Goal: Transaction & Acquisition: Purchase product/service

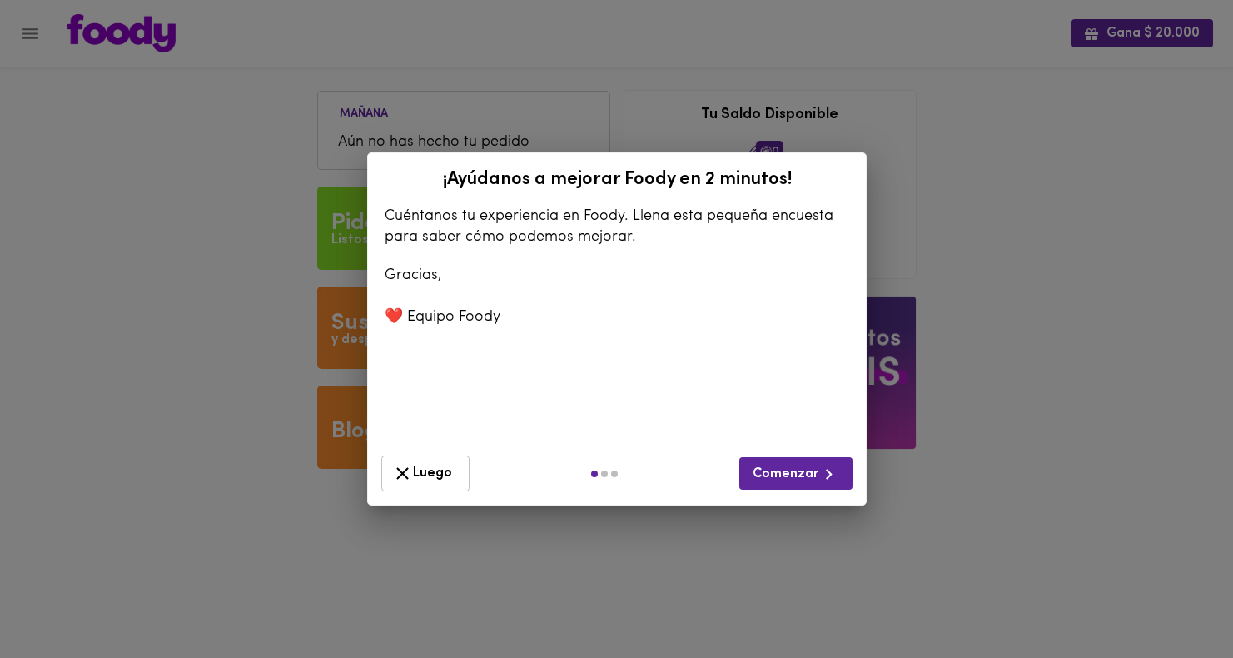
click at [430, 475] on span "Luego" at bounding box center [425, 473] width 67 height 21
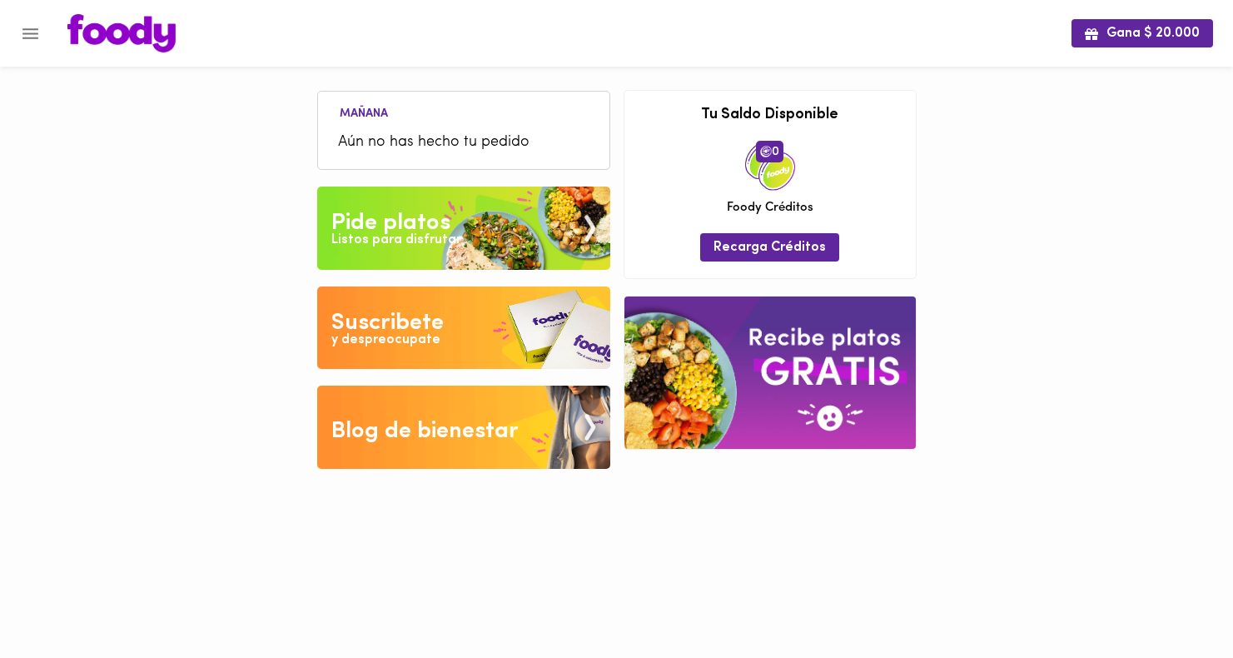
click at [428, 133] on span "Aún no has hecho tu pedido" at bounding box center [463, 143] width 251 height 22
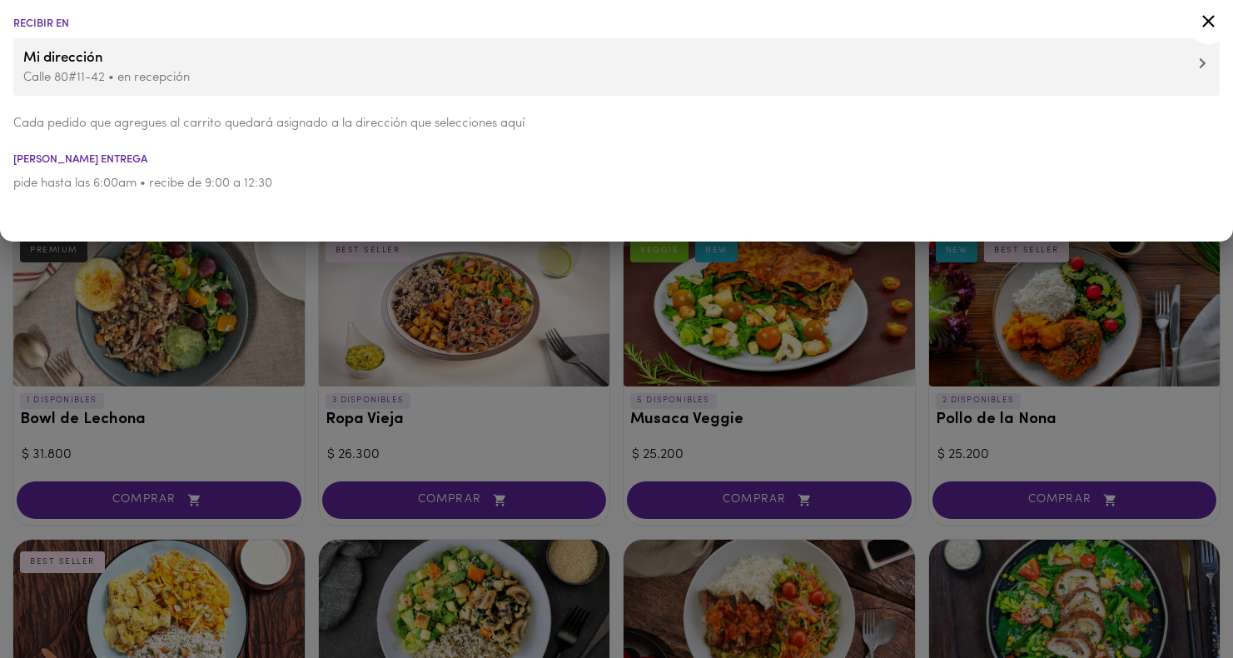
click at [188, 329] on div at bounding box center [616, 329] width 1233 height 658
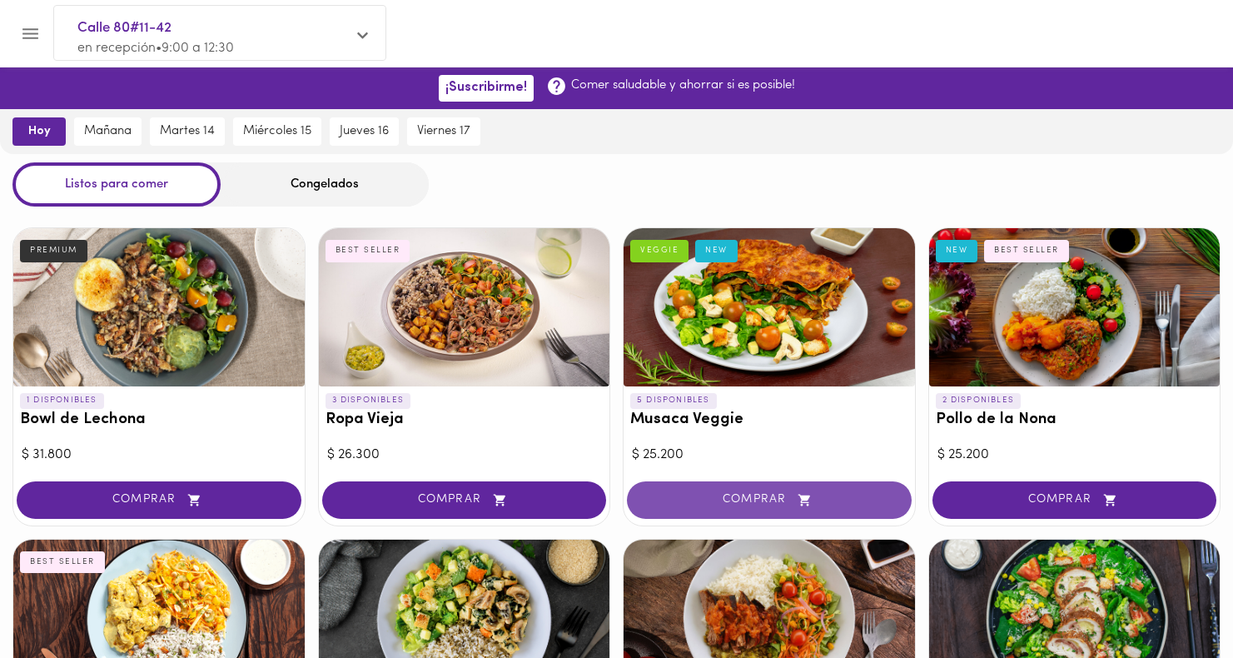
click at [657, 486] on button "COMPRAR" at bounding box center [769, 499] width 285 height 37
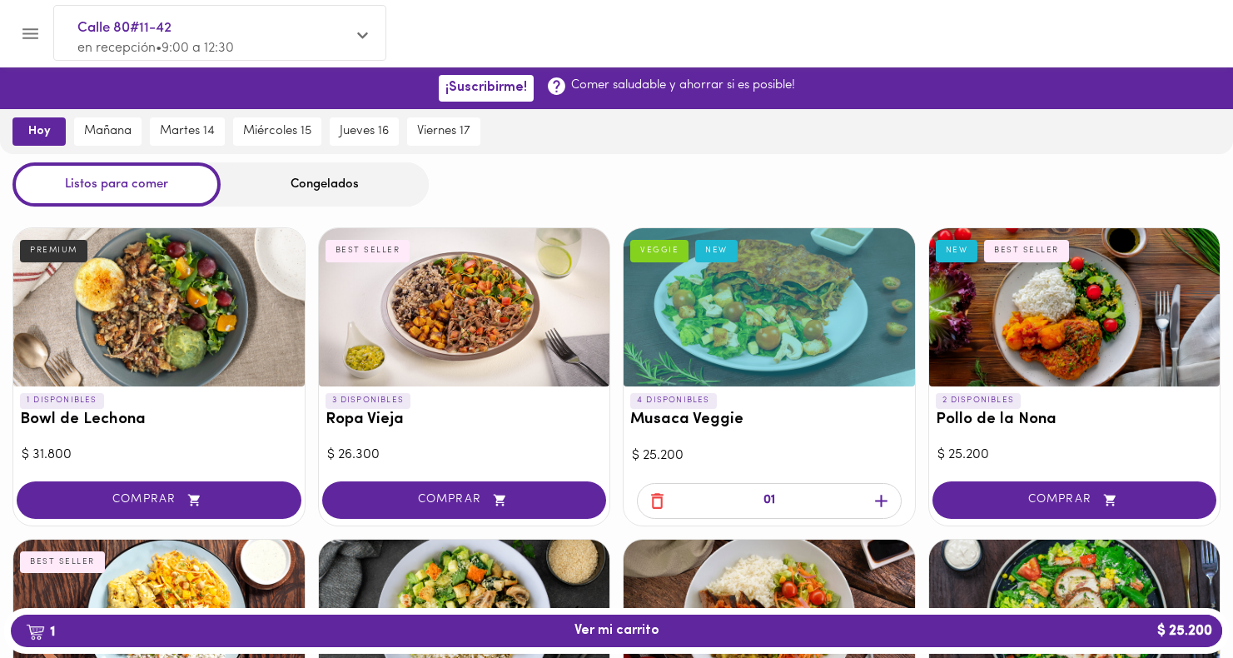
click at [390, 201] on div "Congelados" at bounding box center [325, 184] width 208 height 44
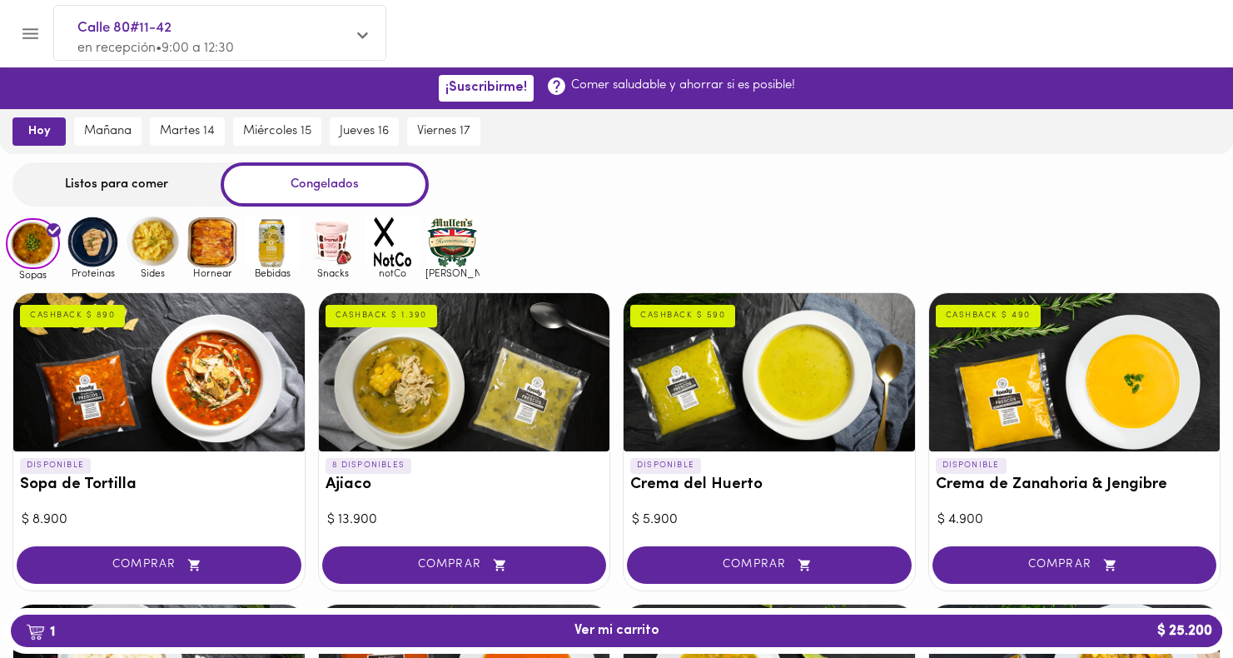
click at [267, 253] on img at bounding box center [273, 242] width 54 height 54
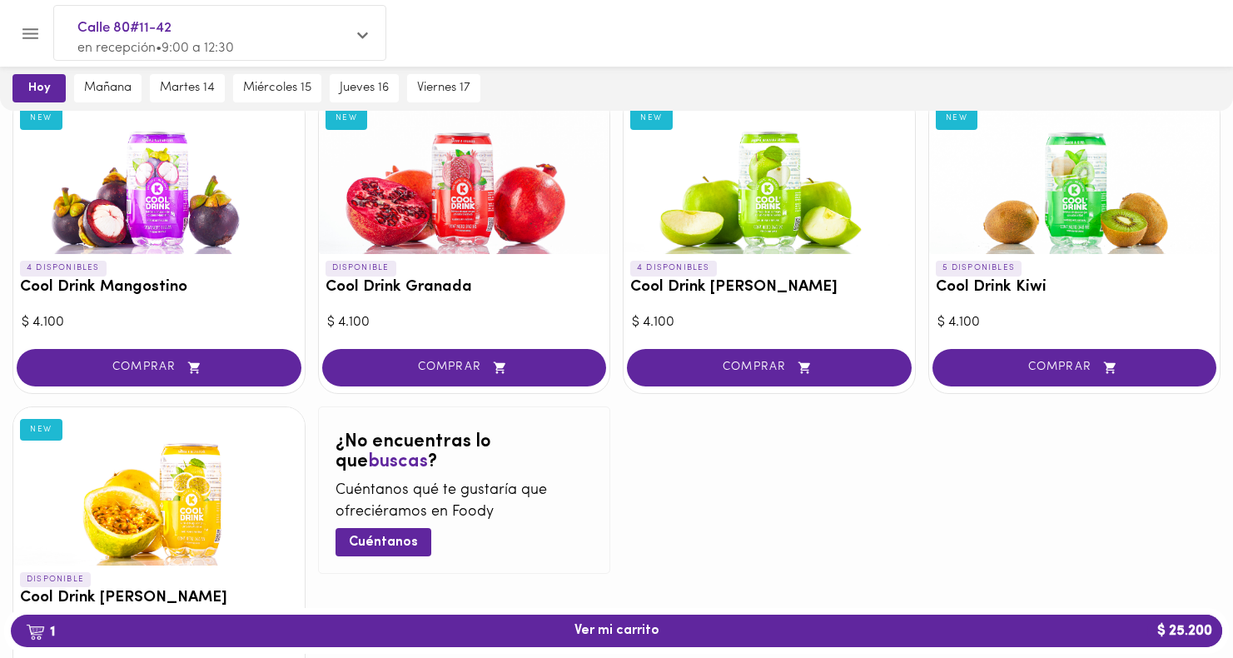
scroll to position [203, 0]
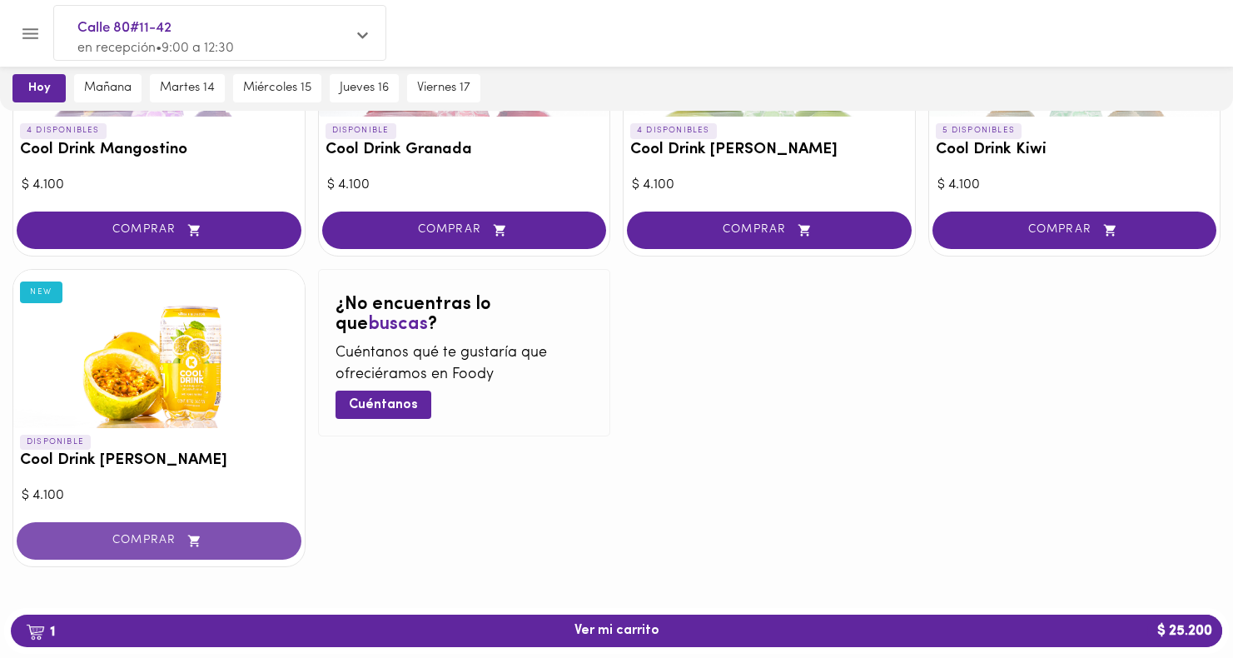
click at [195, 546] on icon "button" at bounding box center [194, 541] width 21 height 14
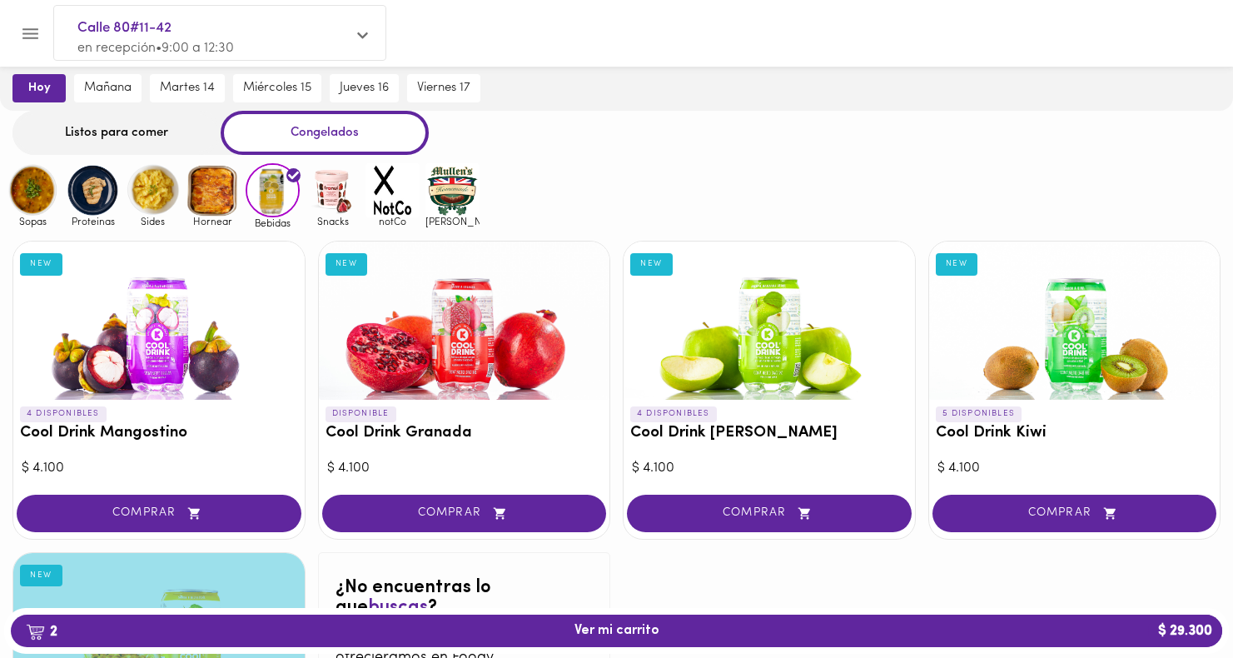
scroll to position [0, 0]
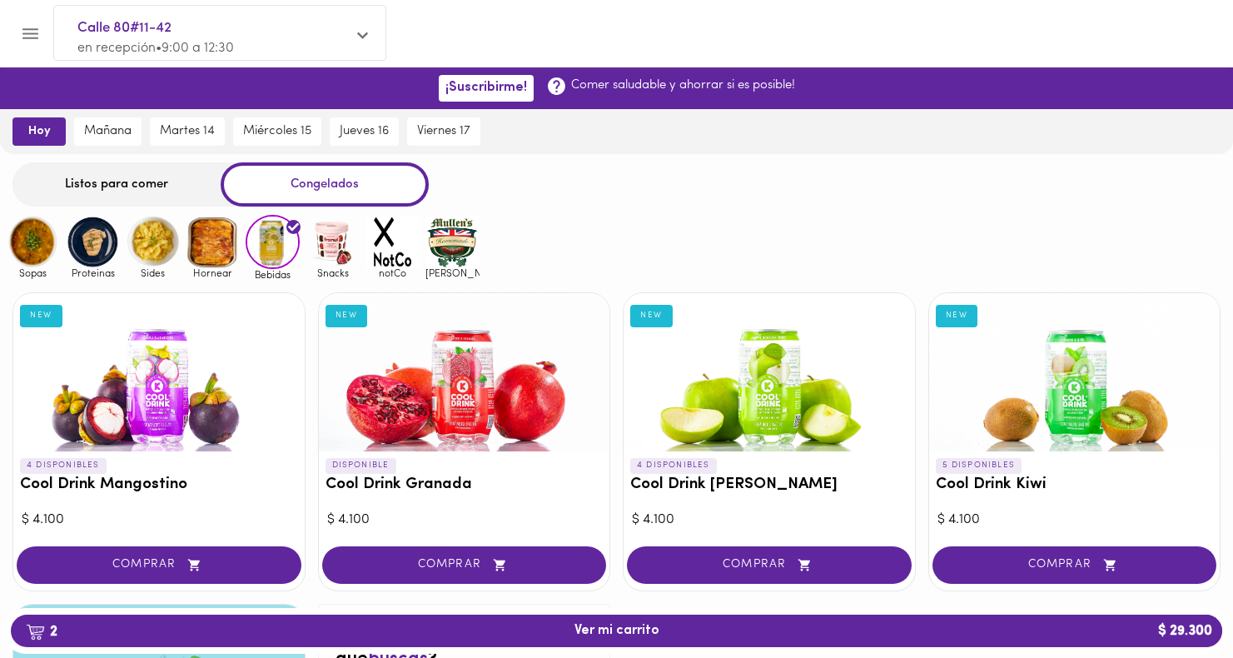
click at [341, 255] on img at bounding box center [332, 242] width 54 height 54
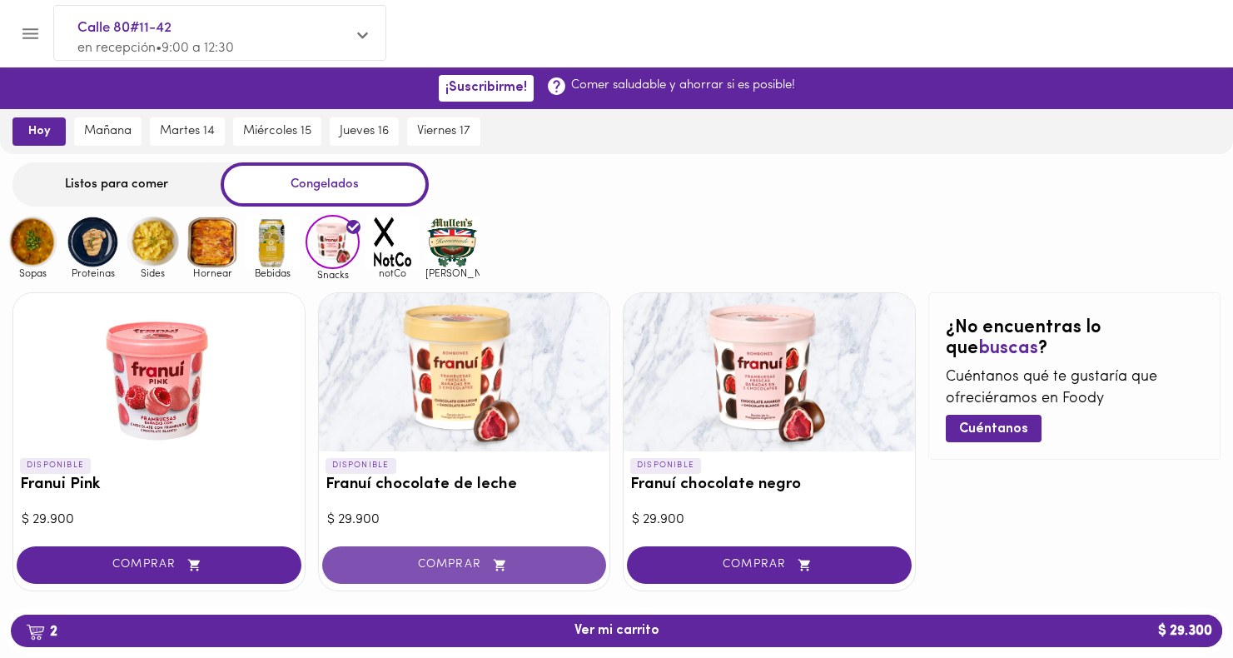
click at [524, 565] on span "COMPRAR" at bounding box center [464, 565] width 243 height 14
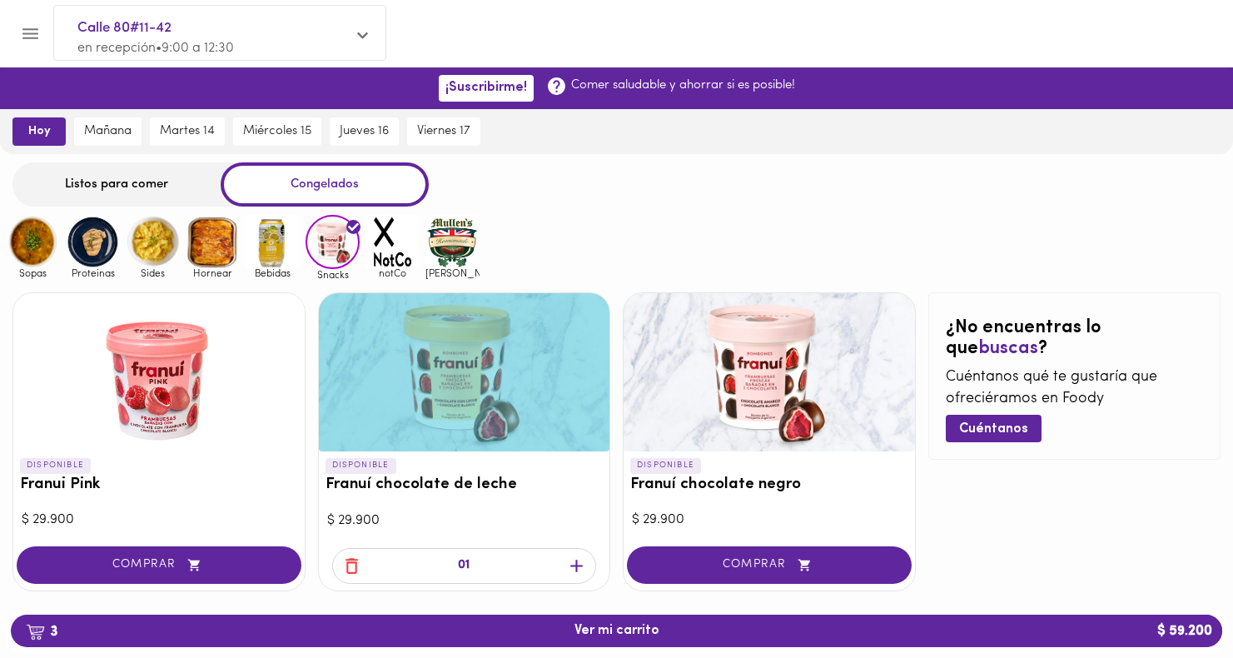
click at [353, 562] on icon "button" at bounding box center [351, 566] width 12 height 16
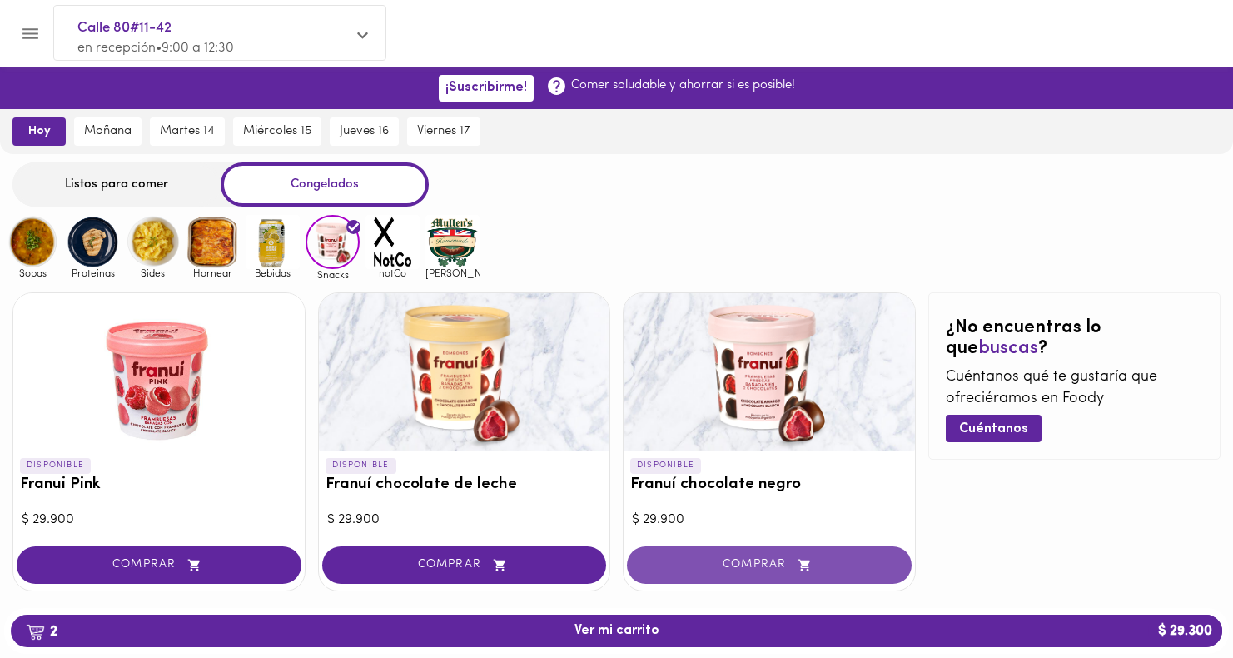
click at [739, 566] on span "COMPRAR" at bounding box center [769, 565] width 243 height 14
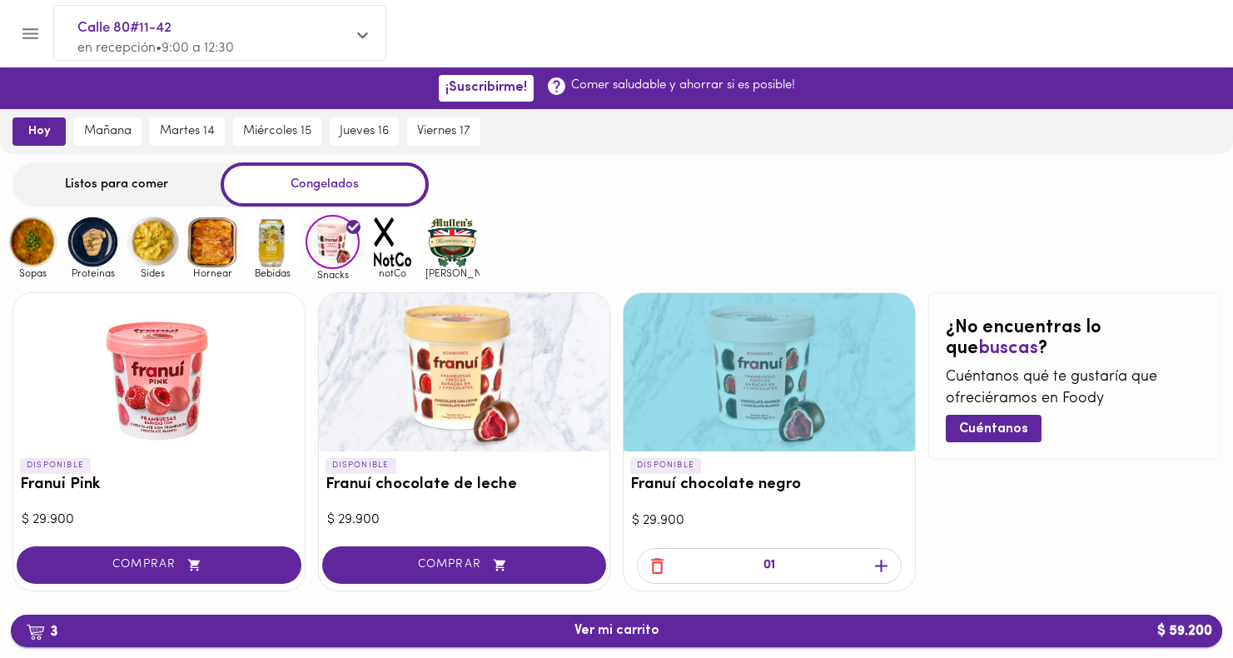
click at [713, 628] on span "3 Ver mi carrito $ 59.200" at bounding box center [616, 631] width 1184 height 16
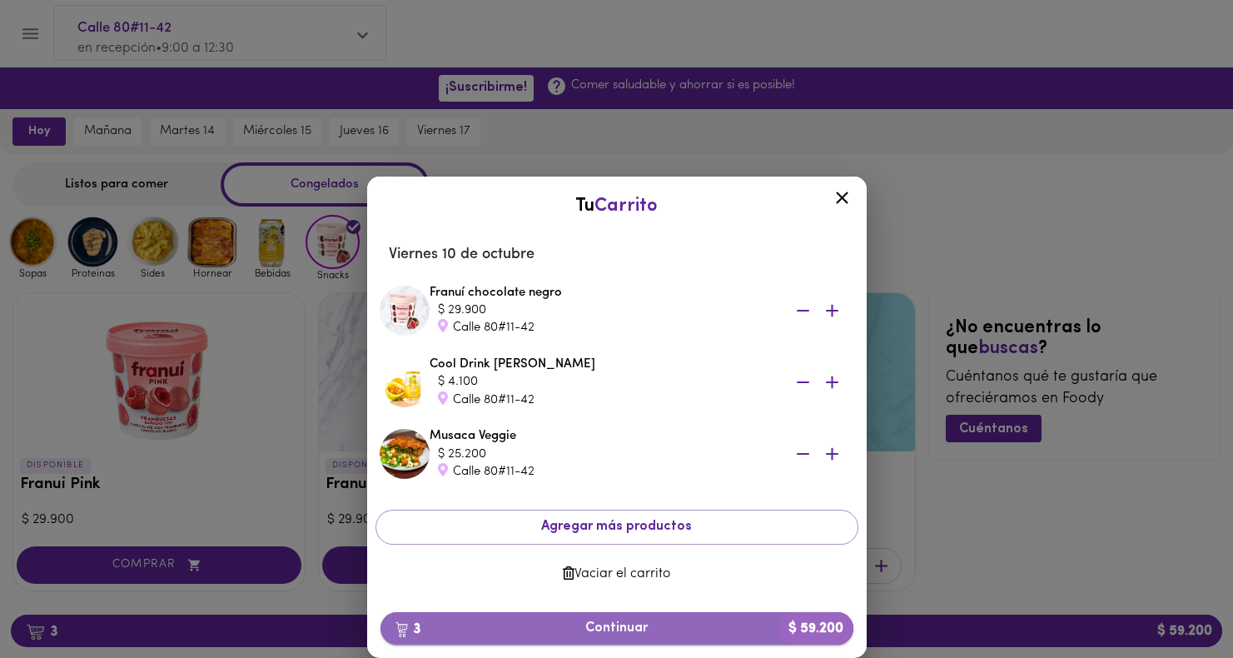
click at [707, 629] on span "3 Continuar $ 59.200" at bounding box center [617, 628] width 446 height 16
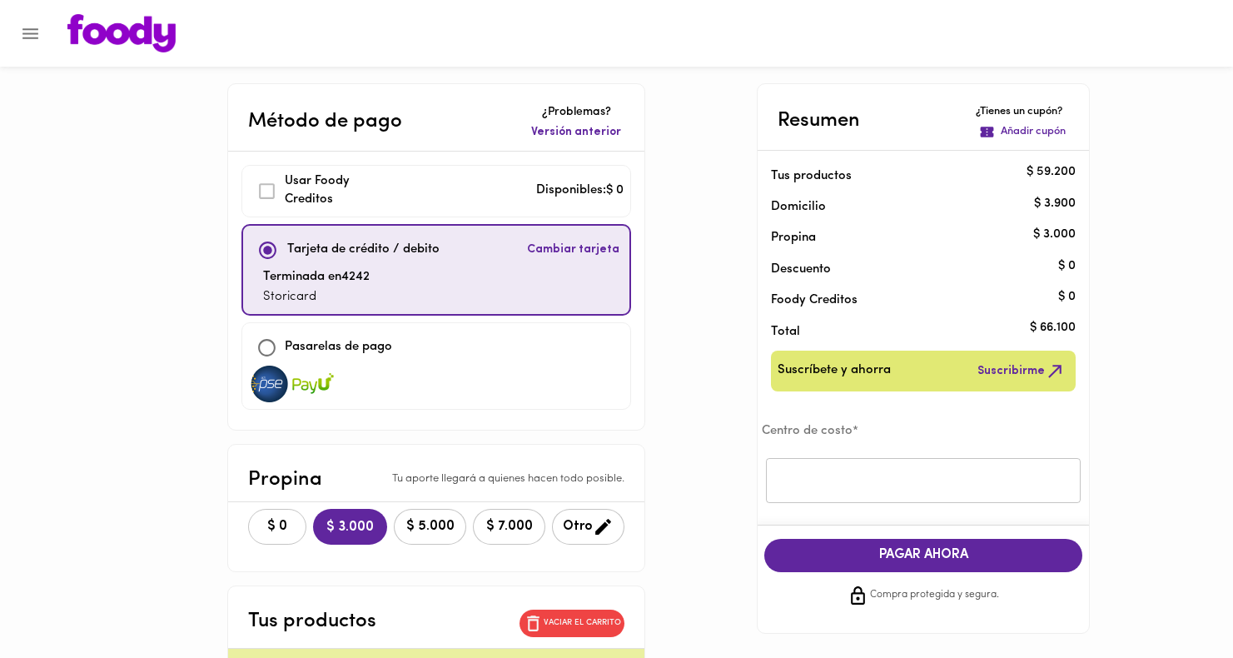
click at [266, 519] on span "$ 0" at bounding box center [277, 527] width 37 height 16
click at [815, 479] on input "text" at bounding box center [923, 481] width 315 height 46
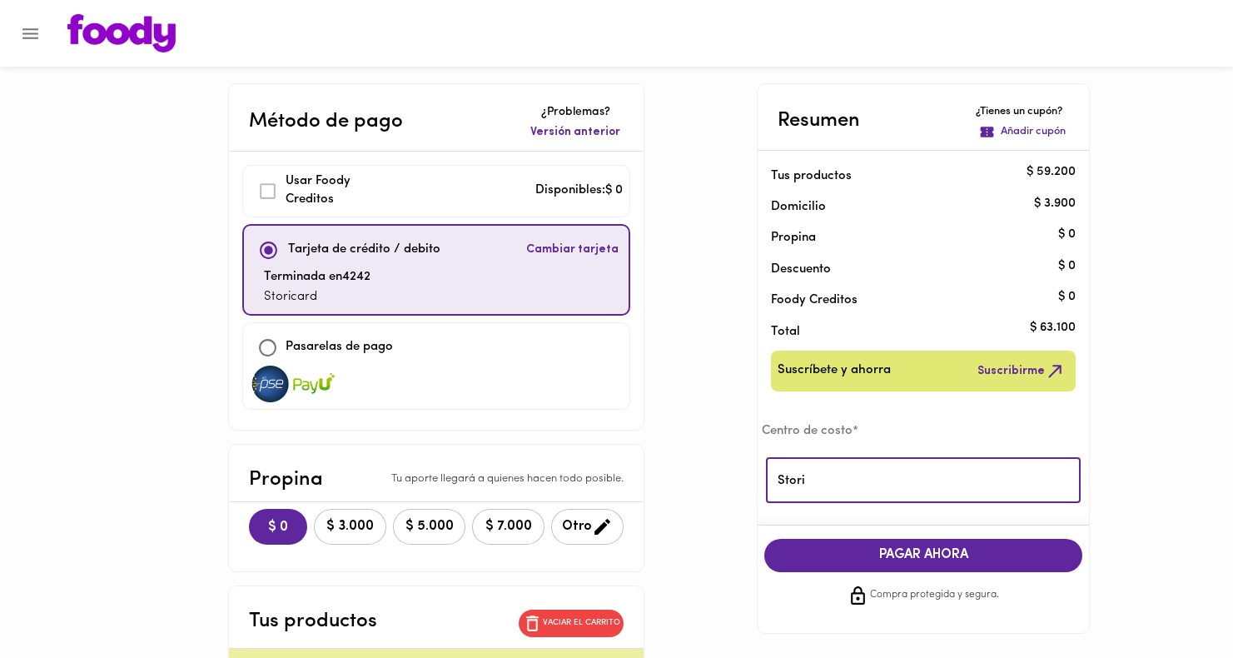
type input "Stori"
click at [910, 538] on div "PAGAR AHORA Compra protegida y segura." at bounding box center [923, 571] width 345 height 93
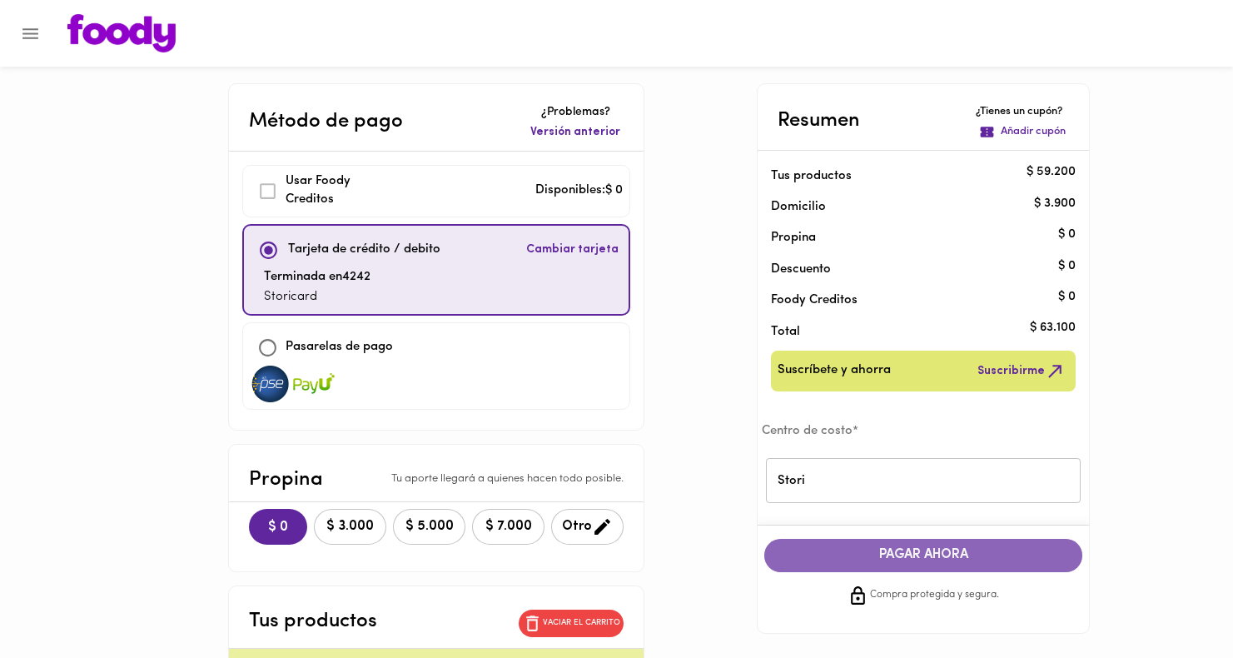
click at [907, 557] on span "PAGAR AHORA" at bounding box center [923, 555] width 285 height 16
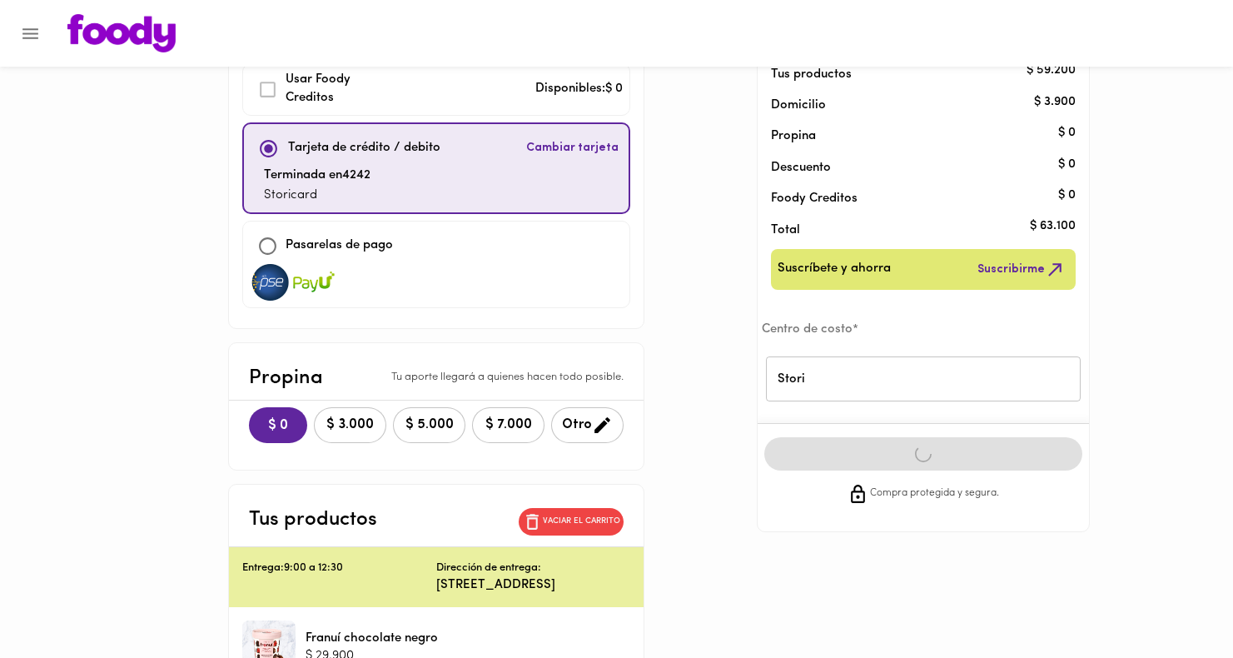
scroll to position [116, 0]
